Goal: Information Seeking & Learning: Learn about a topic

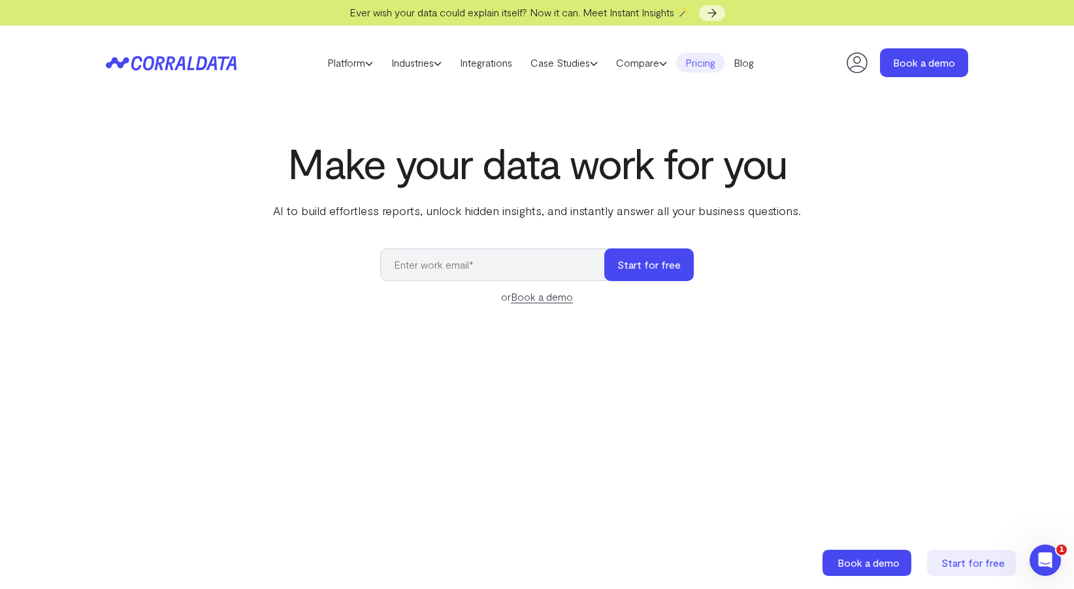
click at [714, 64] on link "Pricing" at bounding box center [700, 63] width 48 height 20
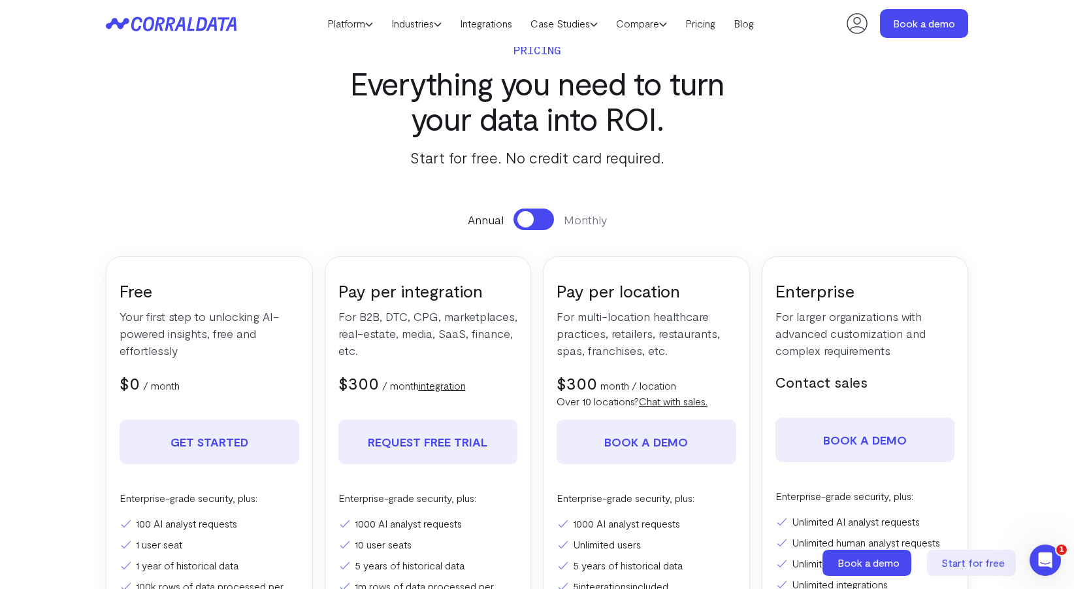
scroll to position [25, 0]
click at [525, 218] on span at bounding box center [526, 220] width 16 height 16
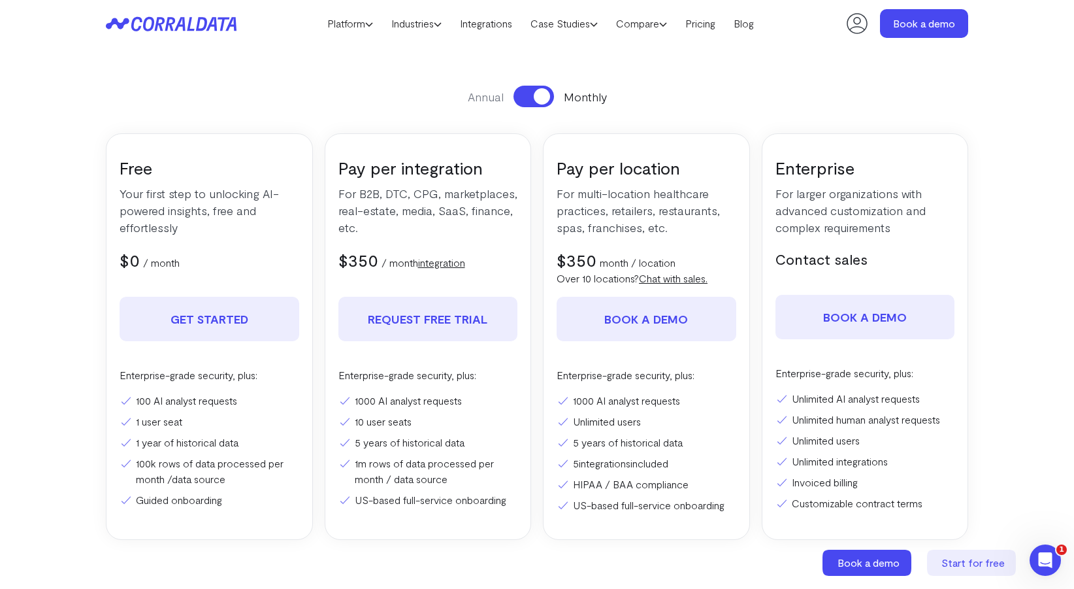
scroll to position [142, 0]
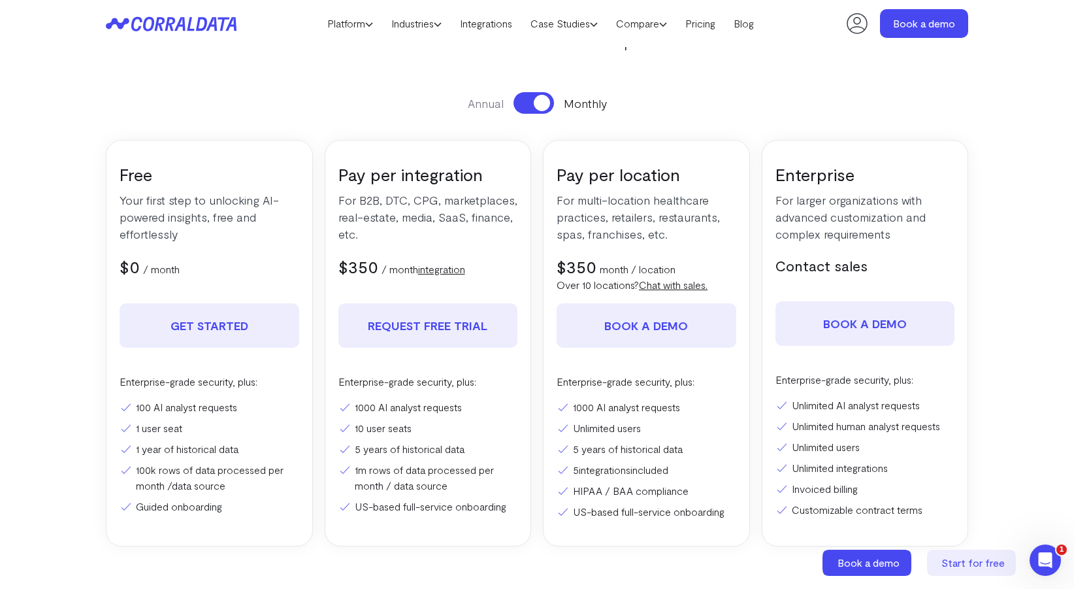
click at [420, 219] on p "For B2B, DTC, CPG, marketplaces, real-estate, media, SaaS, finance, etc." at bounding box center [428, 216] width 180 height 51
click at [427, 223] on p "For B2B, DTC, CPG, marketplaces, real-estate, media, SaaS, finance, etc." at bounding box center [428, 216] width 180 height 51
click at [404, 424] on li "10 user seats" at bounding box center [428, 428] width 180 height 16
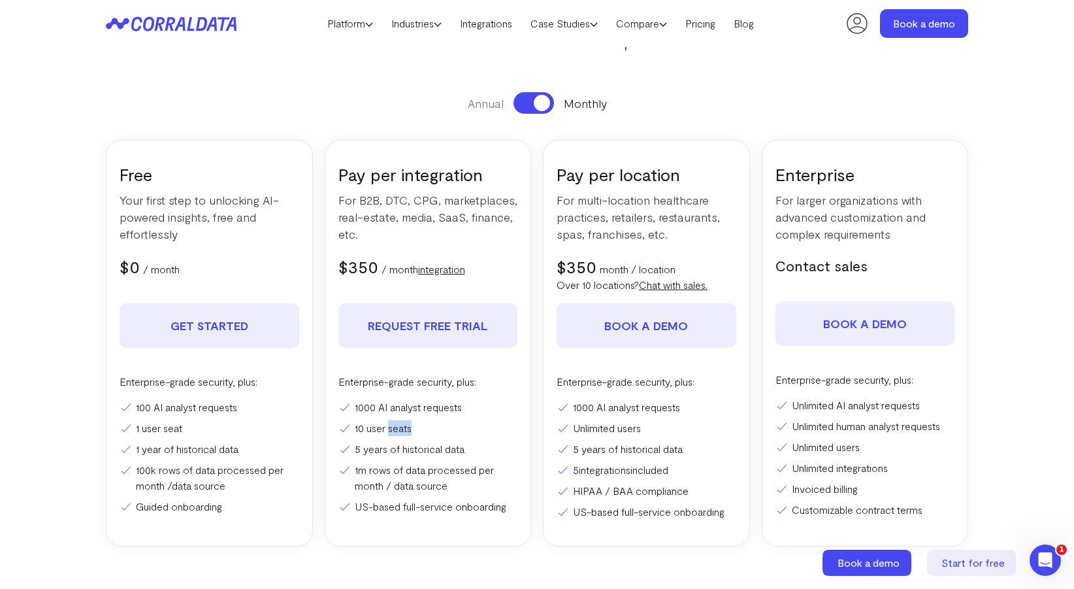
click at [404, 424] on li "10 user seats" at bounding box center [428, 428] width 180 height 16
click at [412, 424] on li "10 user seats" at bounding box center [428, 428] width 180 height 16
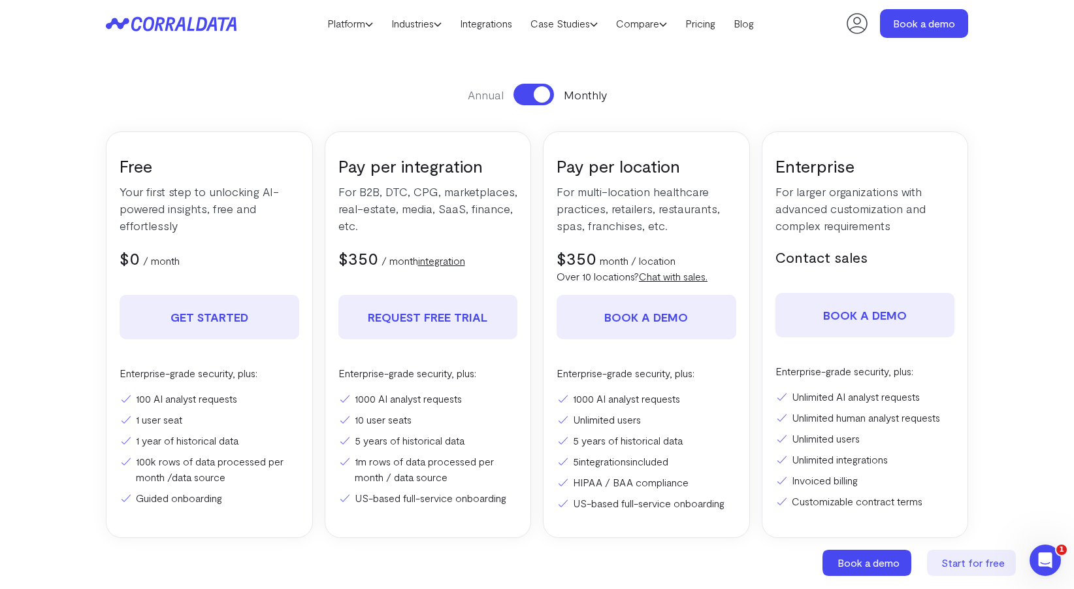
scroll to position [141, 0]
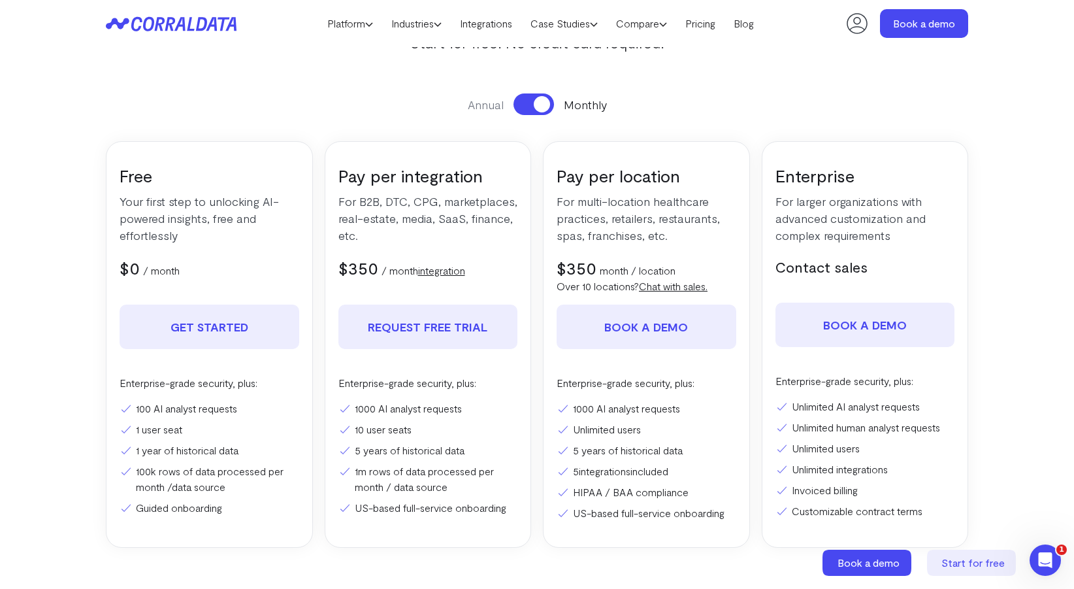
click at [595, 267] on span "$350" at bounding box center [577, 267] width 40 height 20
click at [609, 268] on p "month / location" at bounding box center [638, 271] width 76 height 16
click at [597, 235] on p "For multi-location healthcare practices, retailers, restaurants, spas, franchis…" at bounding box center [647, 218] width 180 height 51
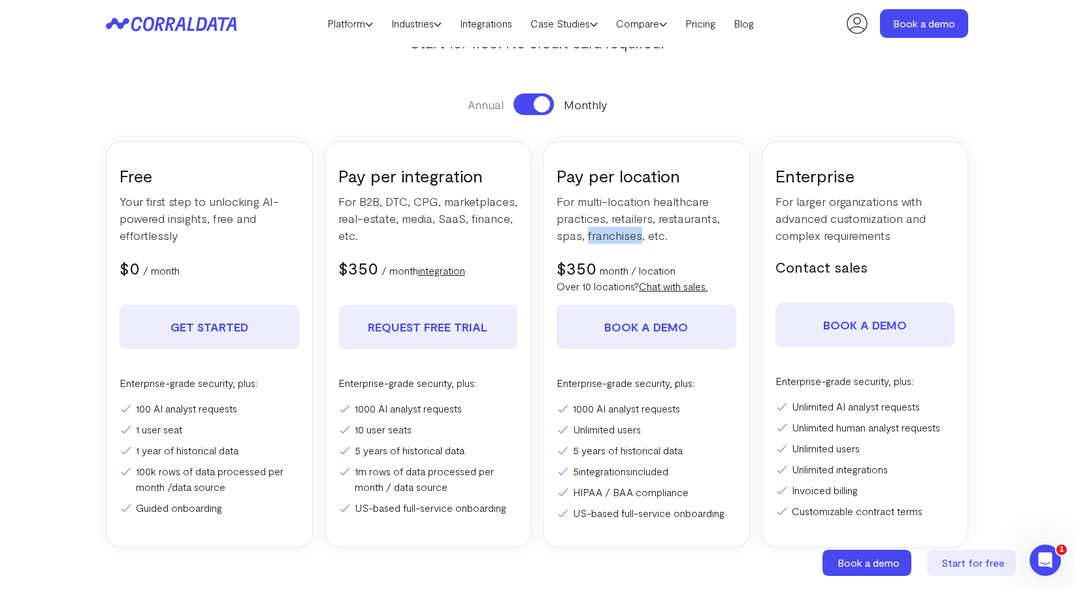
click at [597, 235] on p "For multi-location healthcare practices, retailers, restaurants, spas, franchis…" at bounding box center [647, 218] width 180 height 51
click at [608, 233] on p "For multi-location healthcare practices, retailers, restaurants, spas, franchis…" at bounding box center [647, 218] width 180 height 51
click at [612, 232] on p "For multi-location healthcare practices, retailers, restaurants, spas, franchis…" at bounding box center [647, 218] width 180 height 51
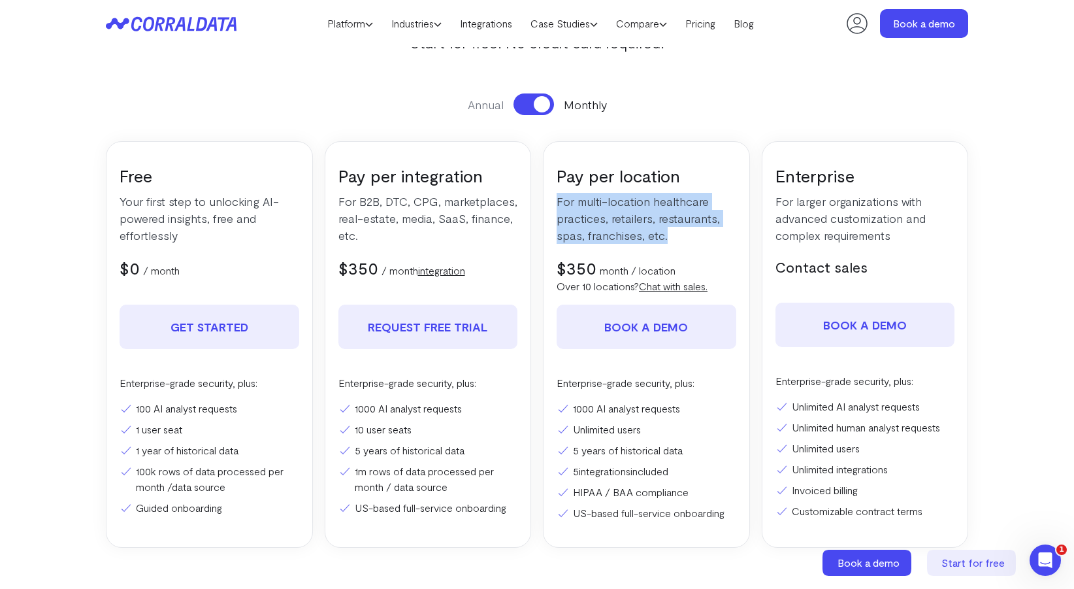
click at [612, 232] on p "For multi-location healthcare practices, retailers, restaurants, spas, franchis…" at bounding box center [647, 218] width 180 height 51
click at [625, 225] on p "For multi-location healthcare practices, retailers, restaurants, spas, franchis…" at bounding box center [647, 218] width 180 height 51
click at [608, 268] on p "month / location" at bounding box center [638, 271] width 76 height 16
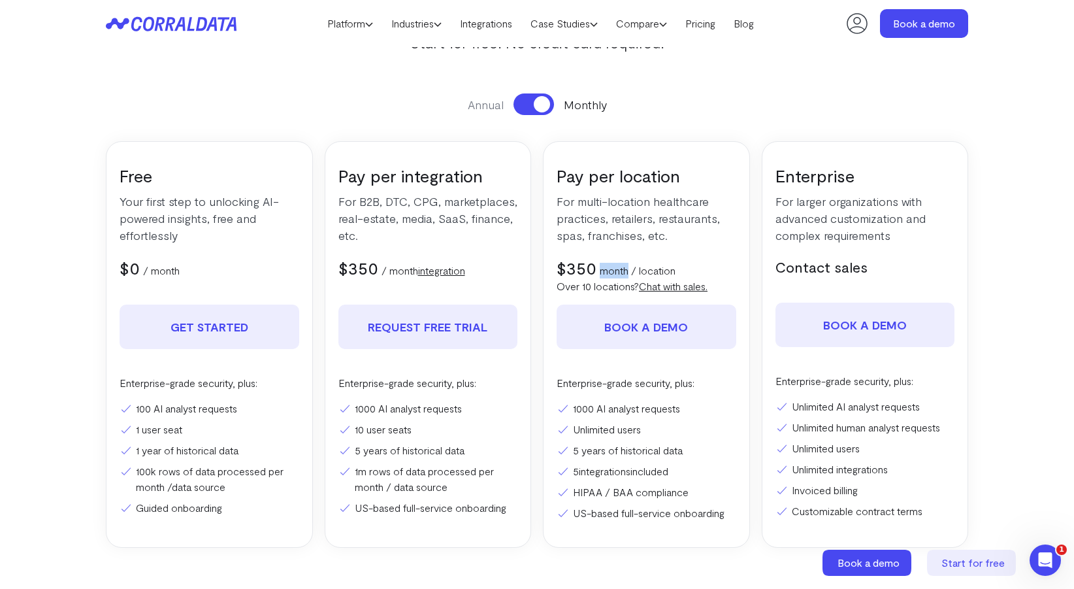
click at [608, 268] on p "month / location" at bounding box center [638, 271] width 76 height 16
click at [618, 269] on p "month / location" at bounding box center [638, 271] width 76 height 16
click at [625, 226] on p "For multi-location healthcare practices, retailers, restaurants, spas, franchis…" at bounding box center [647, 218] width 180 height 51
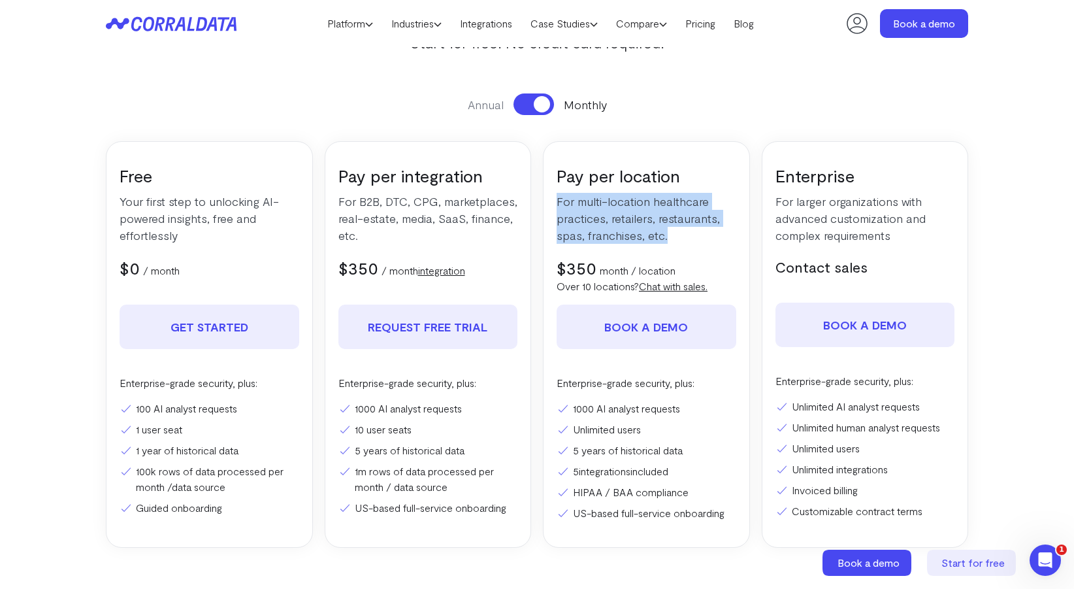
click at [625, 226] on p "For multi-location healthcare practices, retailers, restaurants, spas, franchis…" at bounding box center [647, 218] width 180 height 51
click at [627, 226] on p "For multi-location healthcare practices, retailers, restaurants, spas, franchis…" at bounding box center [647, 218] width 180 height 51
click at [598, 454] on li "5 years of historical data" at bounding box center [647, 450] width 180 height 16
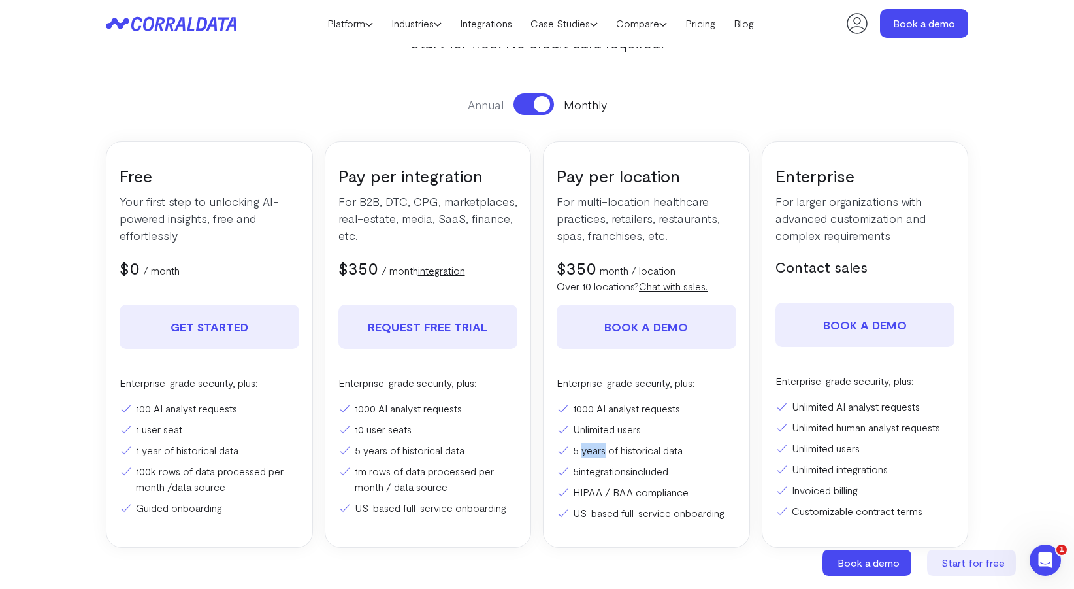
click at [598, 454] on li "5 years of historical data" at bounding box center [647, 450] width 180 height 16
click at [597, 473] on link "integrations" at bounding box center [605, 471] width 52 height 12
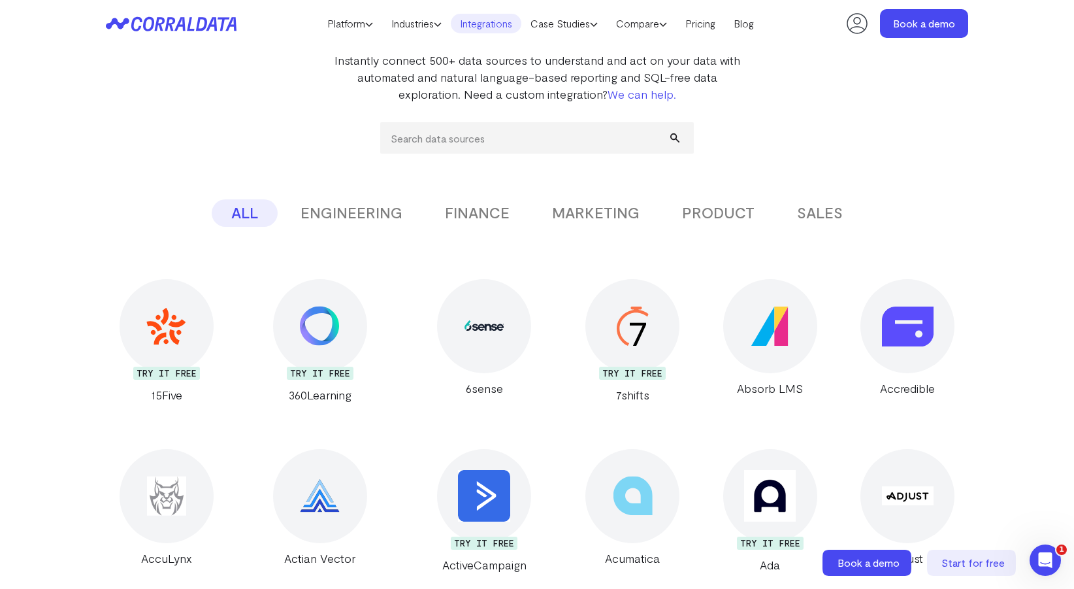
scroll to position [129, 0]
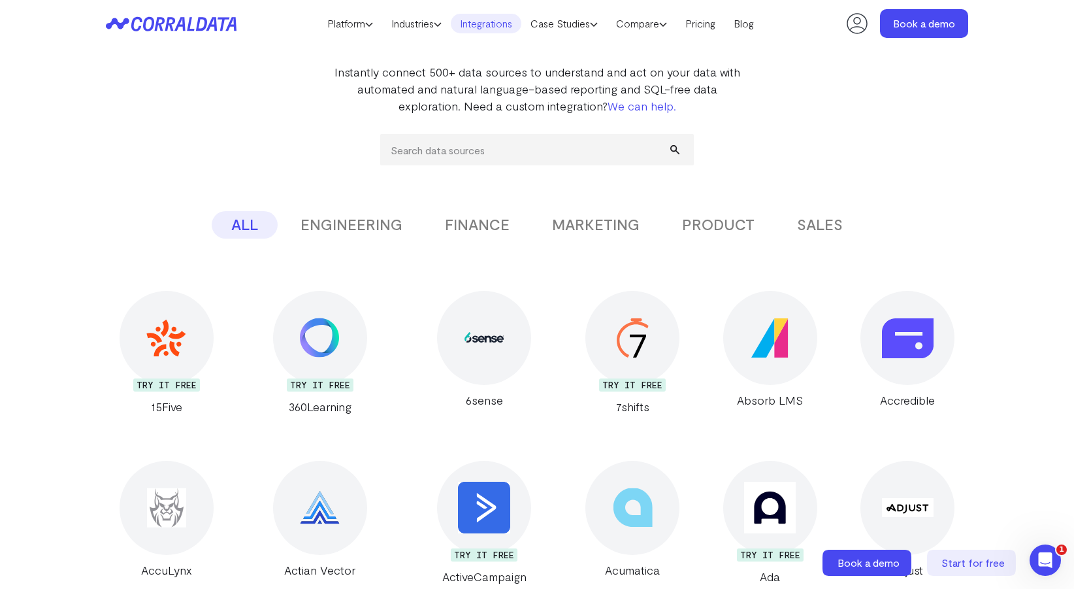
click at [625, 229] on button "MARKETING" at bounding box center [596, 224] width 127 height 27
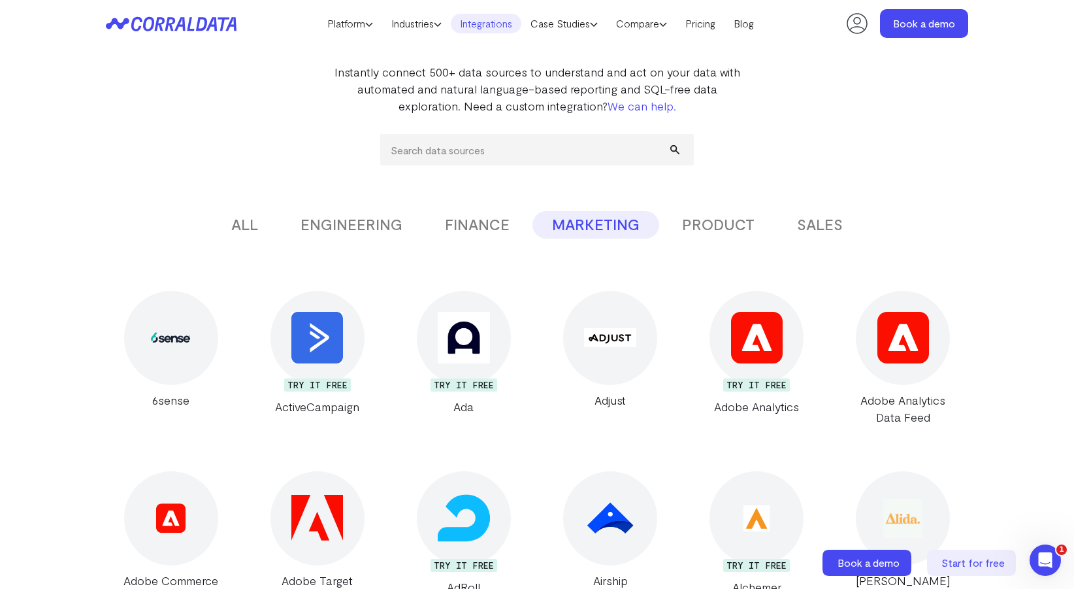
click at [691, 222] on button "PRODUCT" at bounding box center [719, 224] width 112 height 27
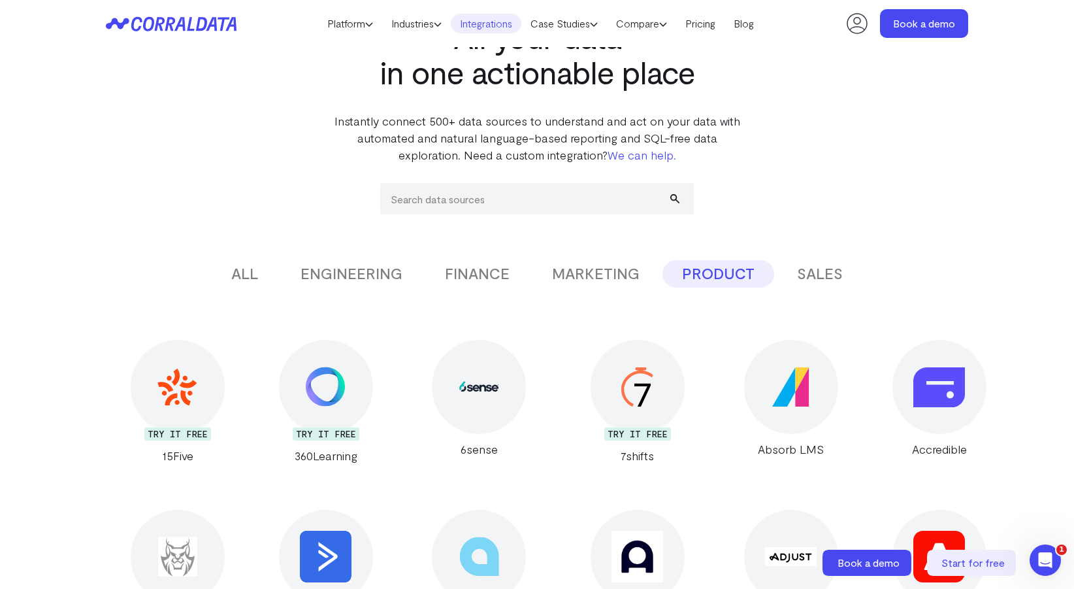
scroll to position [0, 0]
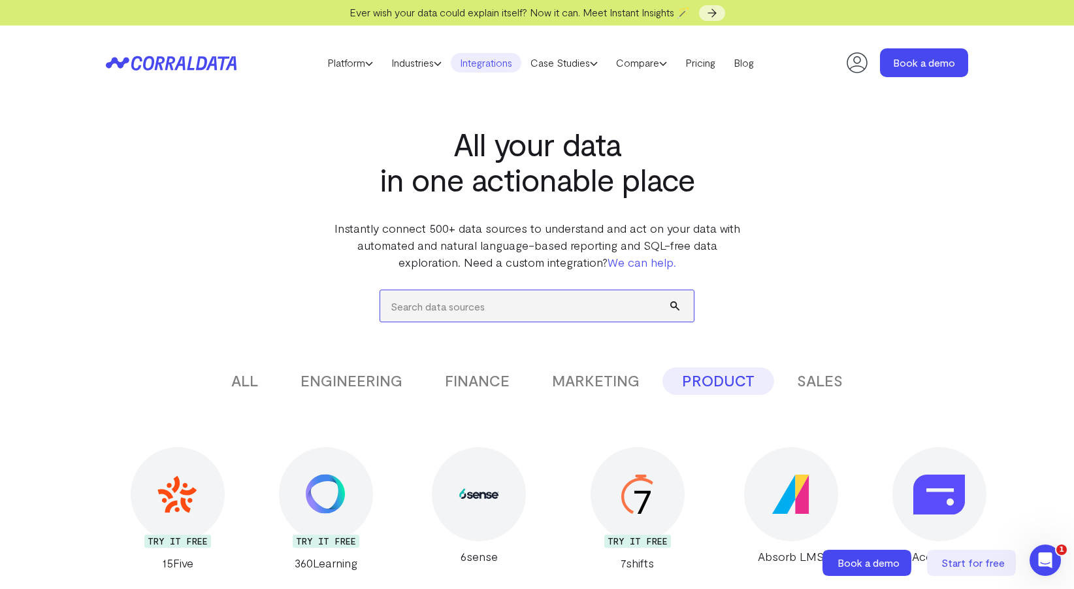
click at [478, 299] on input "search" at bounding box center [537, 305] width 314 height 31
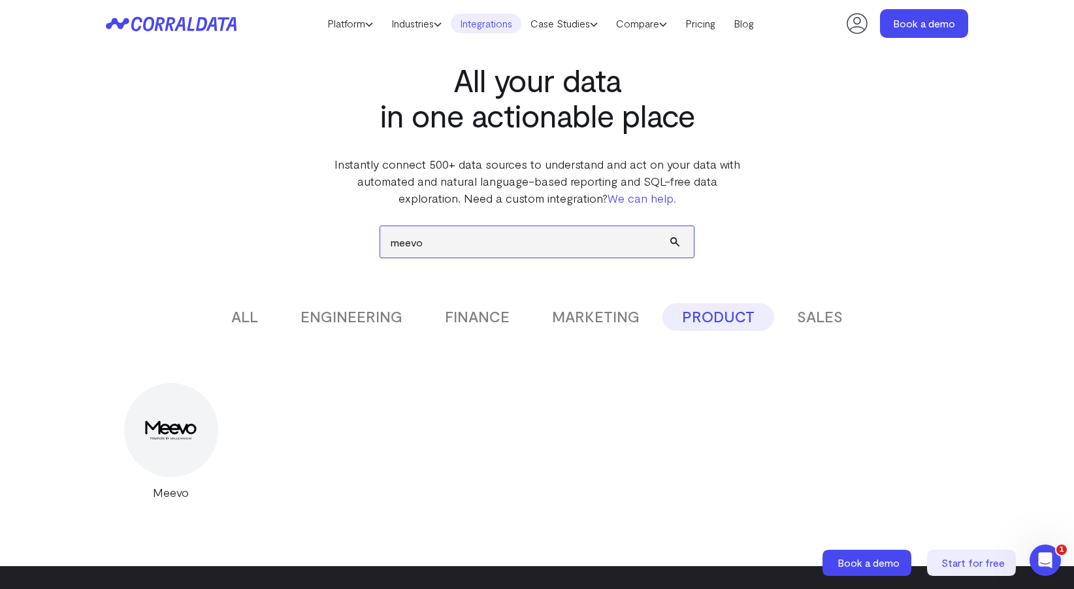
scroll to position [33, 0]
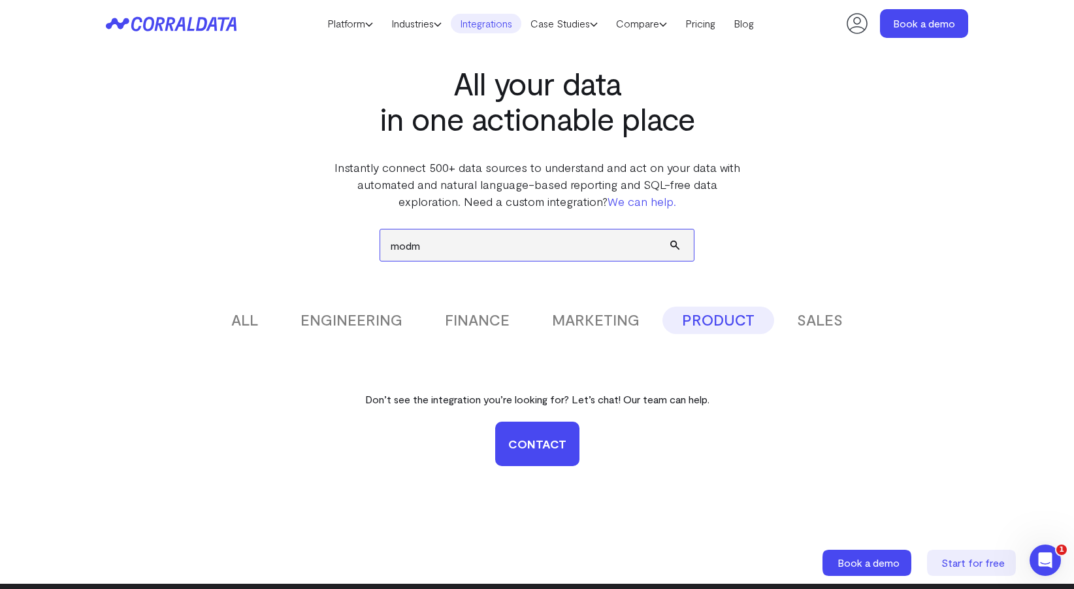
type input "mod"
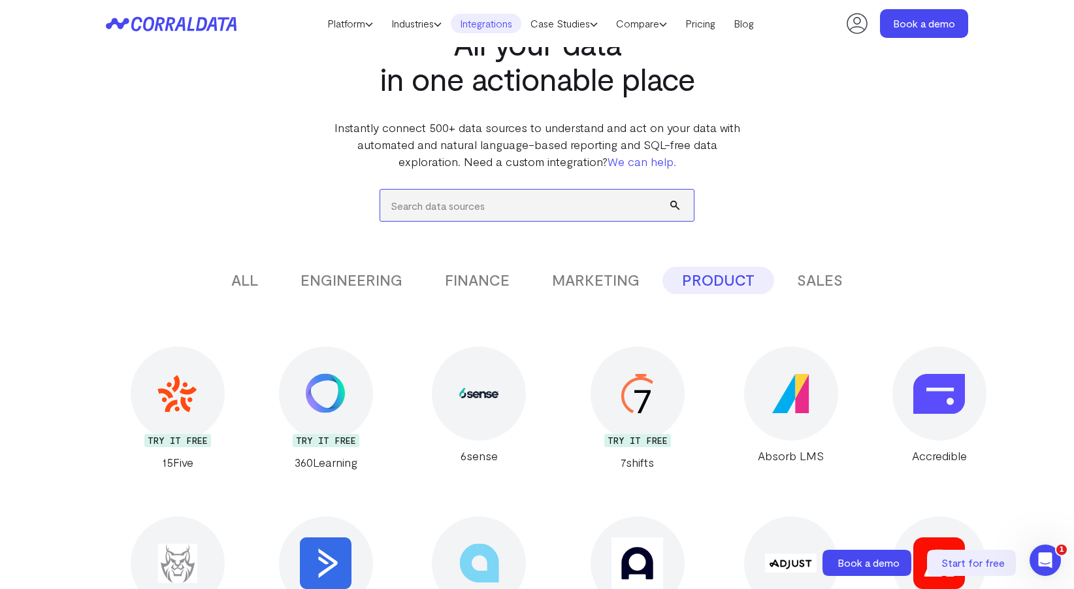
scroll to position [78, 0]
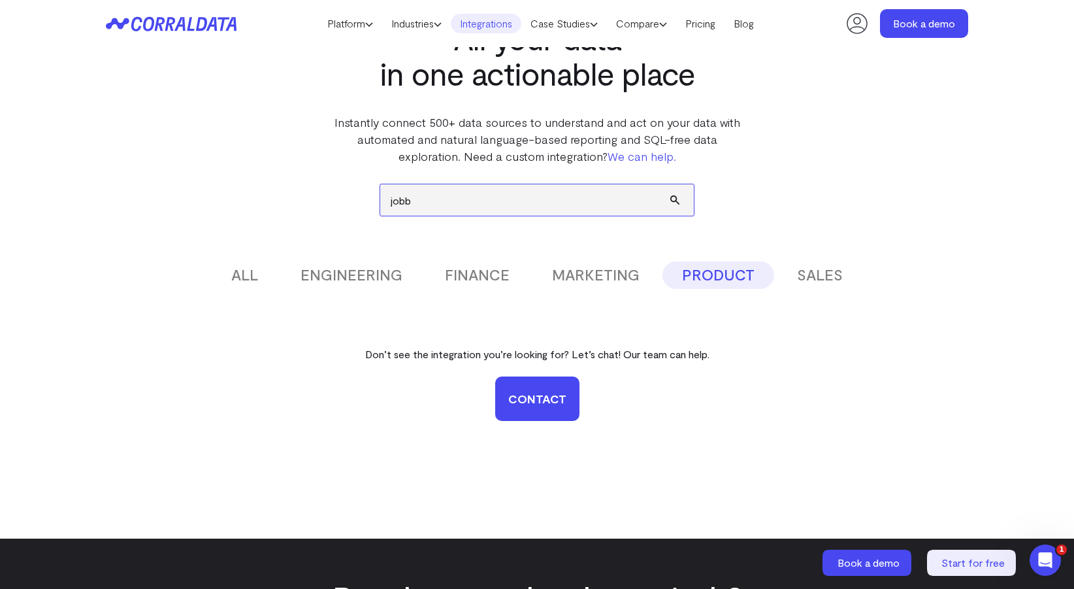
type input "job"
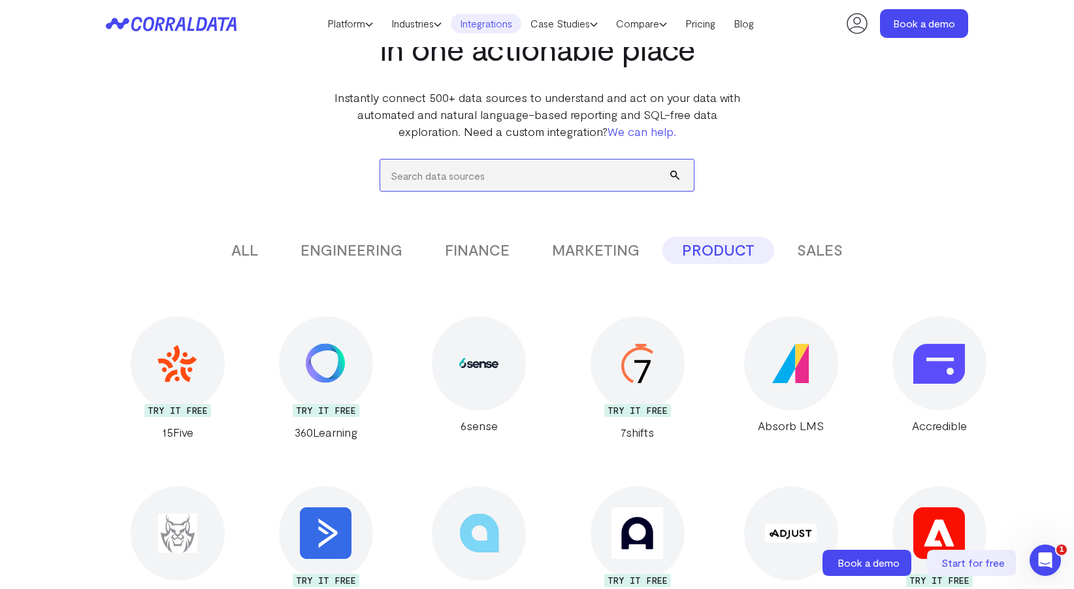
scroll to position [117, 0]
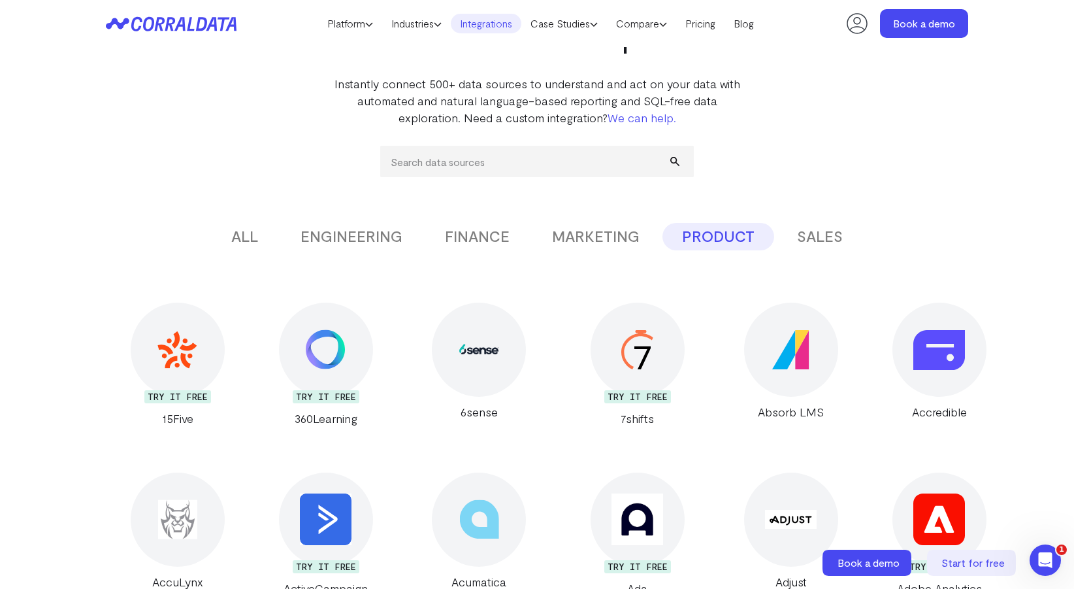
click at [256, 241] on button "ALL" at bounding box center [245, 236] width 66 height 27
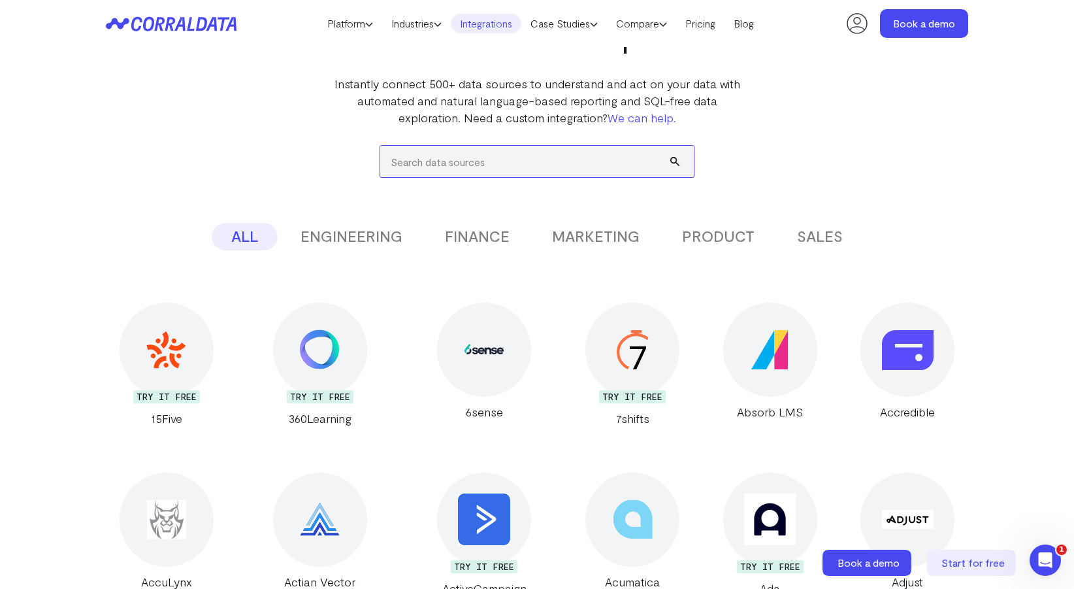
click at [447, 170] on input "search" at bounding box center [537, 161] width 314 height 31
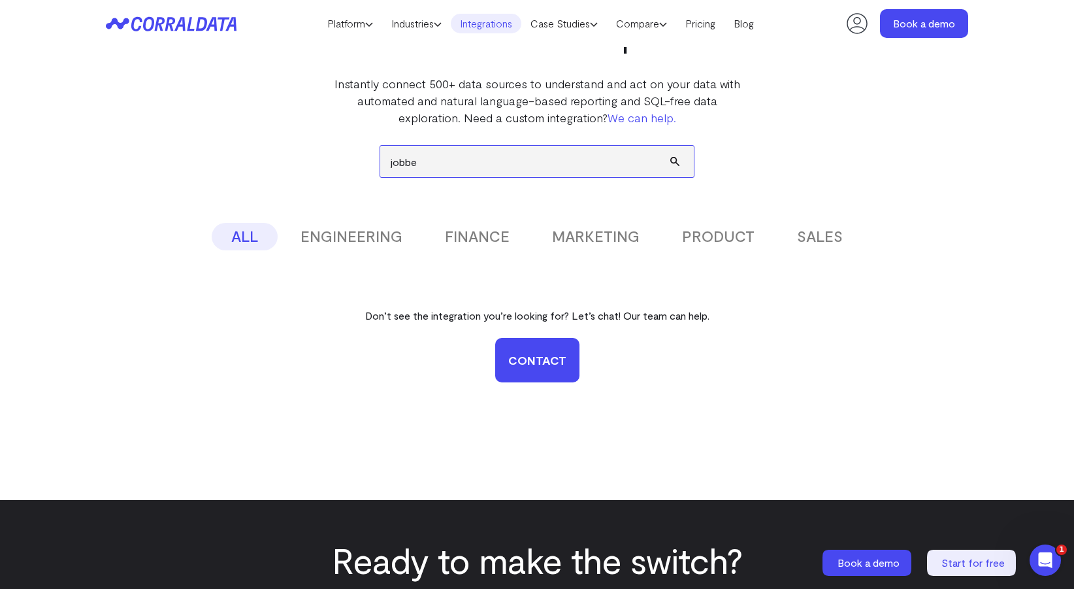
type input "jobber"
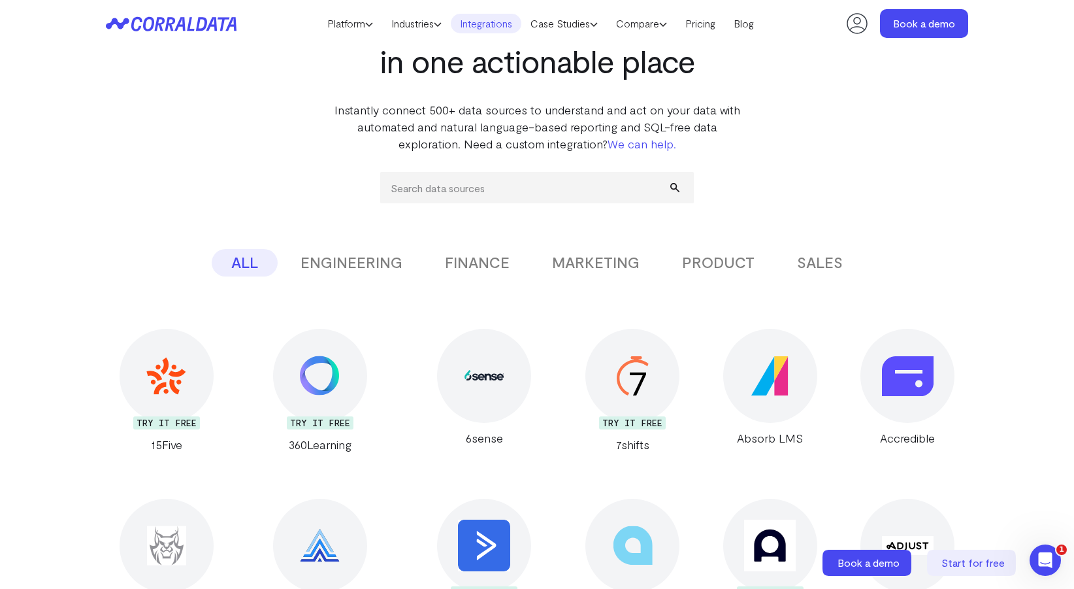
scroll to position [0, 0]
